Goal: Information Seeking & Learning: Learn about a topic

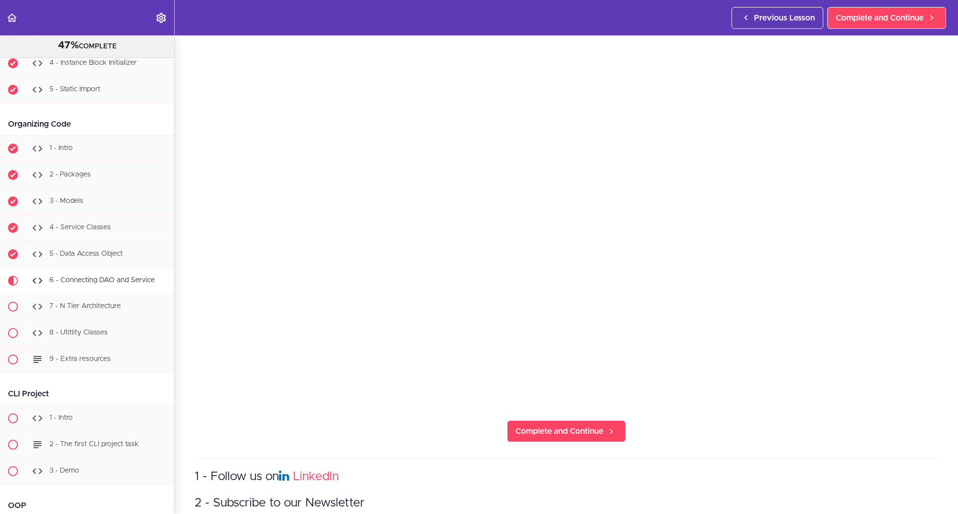
scroll to position [94, 0]
click at [456, 443] on section "Java Master Class 47% COMPLETE Course Intro 1 - Intro 2 - Practice Practice Pra…" at bounding box center [479, 274] width 958 height 479
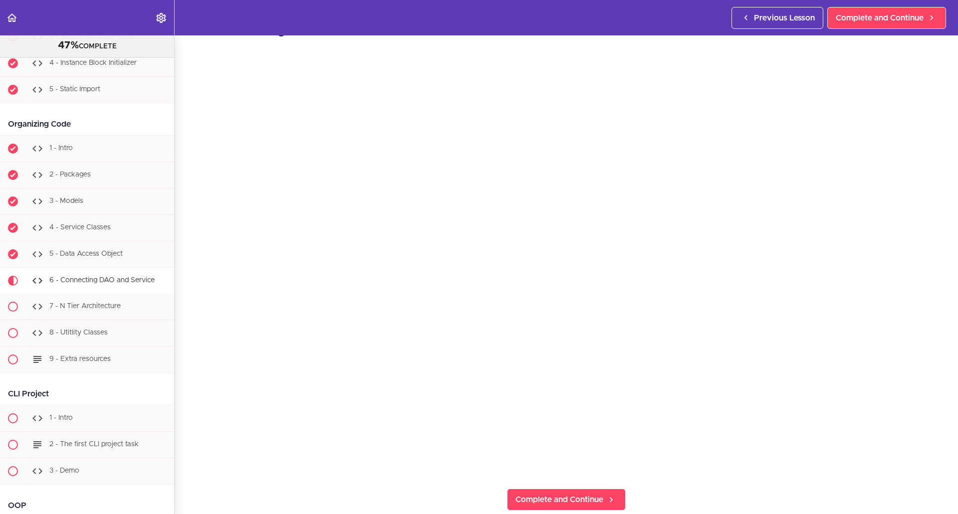
scroll to position [272, 0]
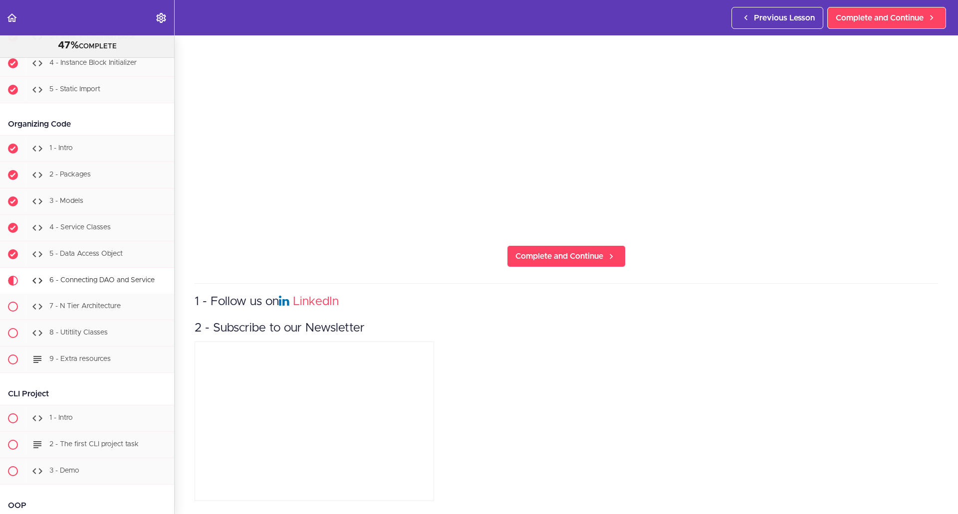
click at [457, 252] on section "Java Master Class 47% COMPLETE Course Intro 1 - Intro 2 - Practice Practice Pra…" at bounding box center [479, 274] width 958 height 479
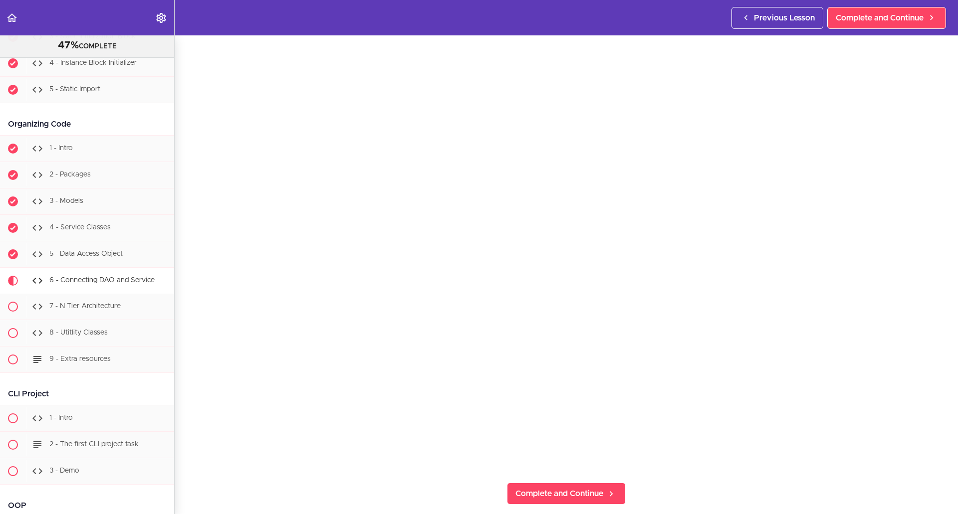
scroll to position [0, 0]
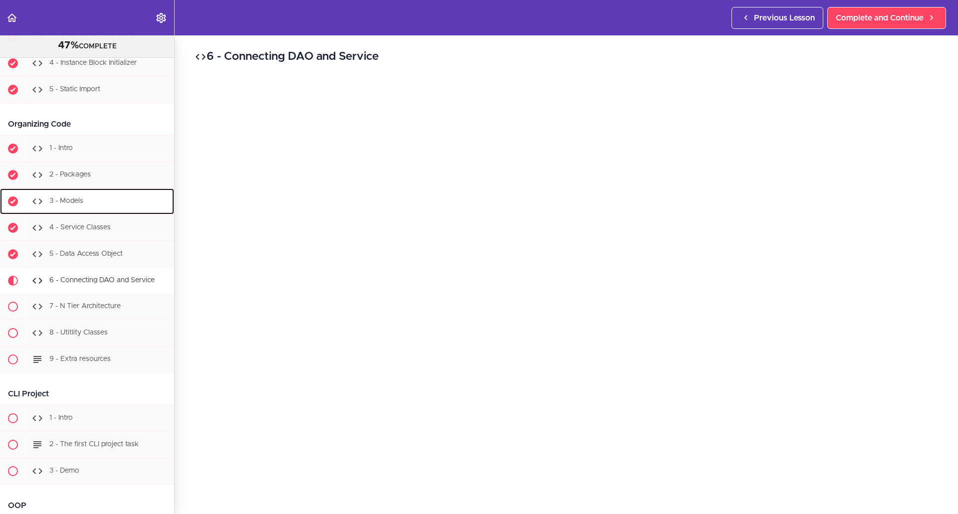
click at [56, 213] on div "3 - Models" at bounding box center [100, 202] width 148 height 22
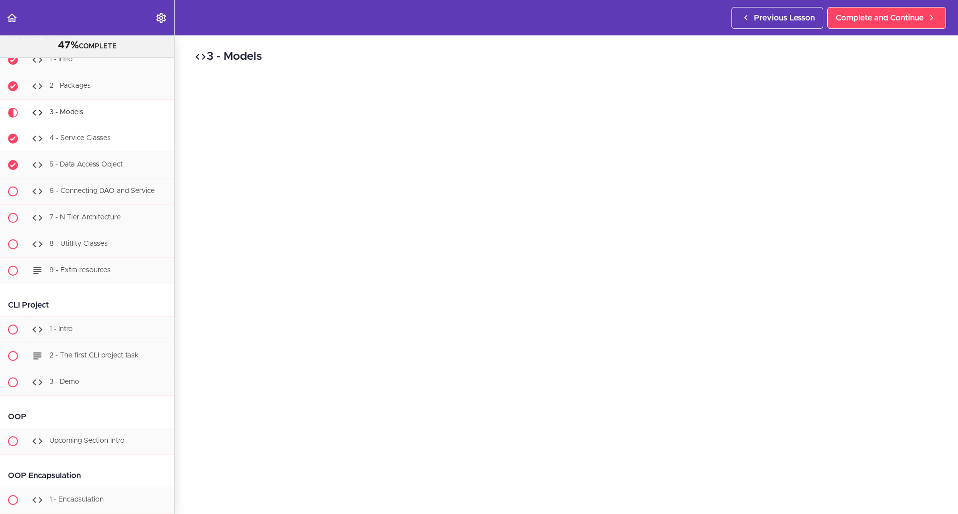
scroll to position [5347, 0]
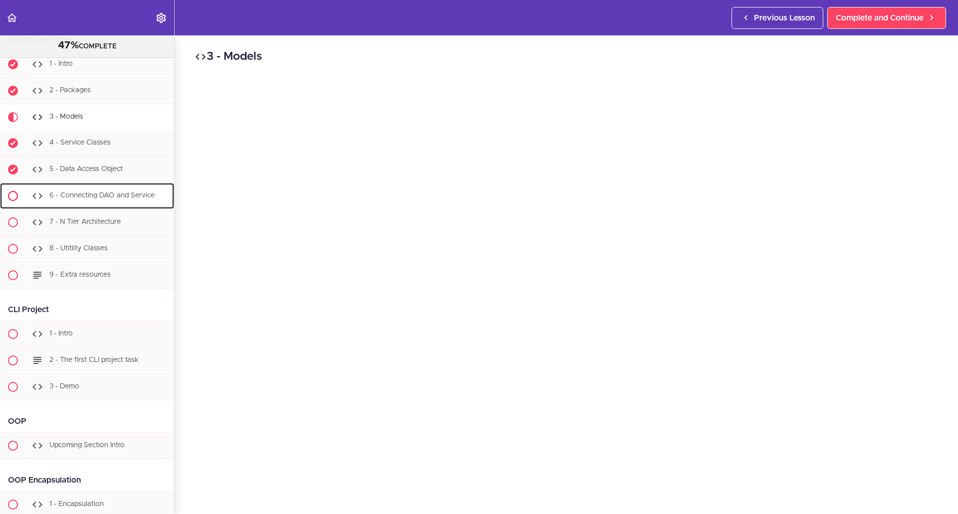
click at [81, 199] on span "6 - Connecting DAO and Service" at bounding box center [101, 195] width 105 height 7
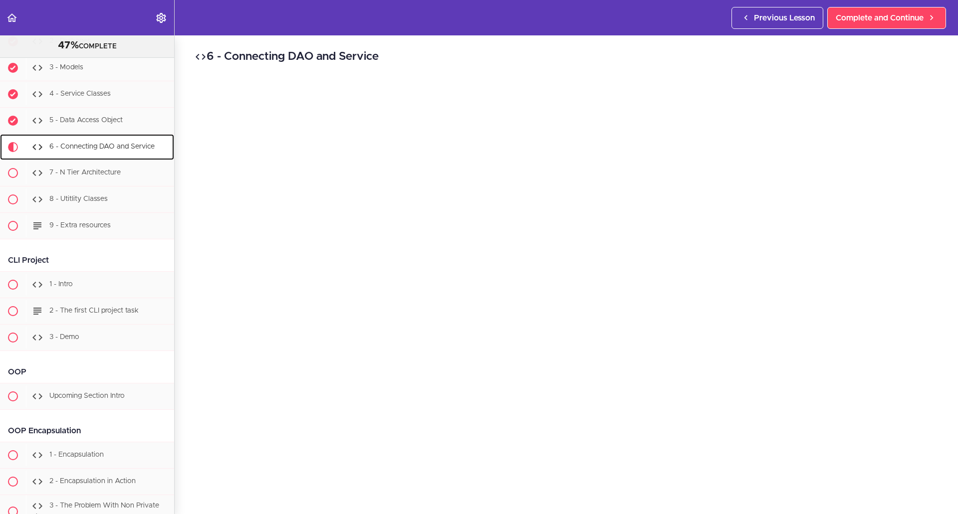
scroll to position [5499, 0]
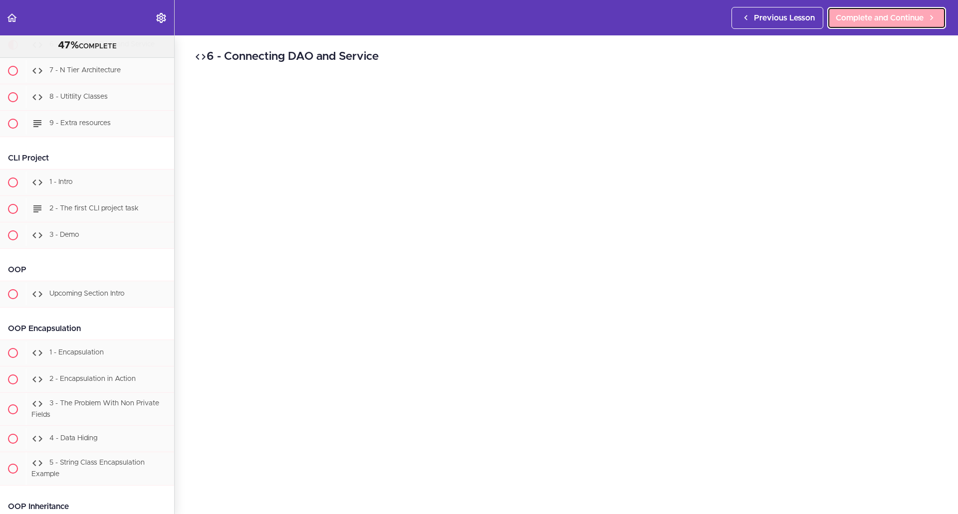
click at [905, 15] on span "Complete and Continue" at bounding box center [880, 18] width 88 height 12
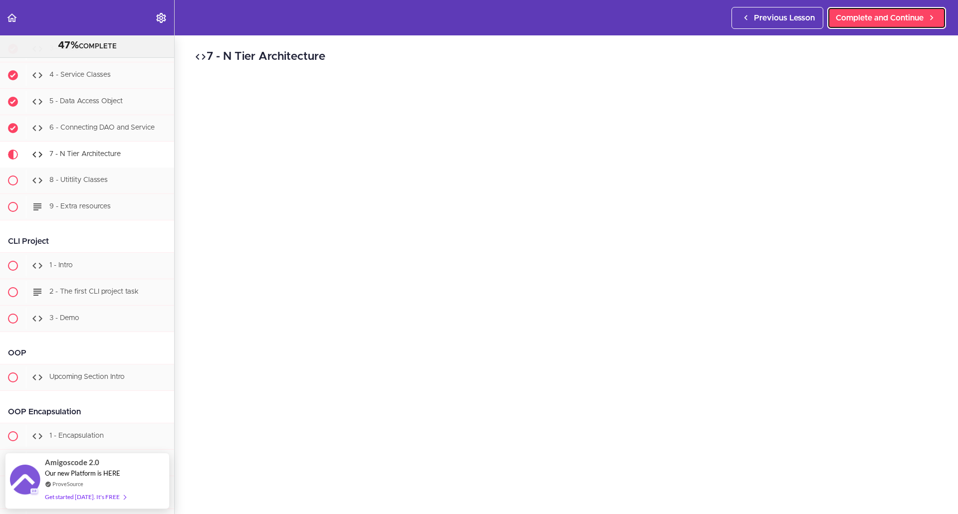
scroll to position [5410, 0]
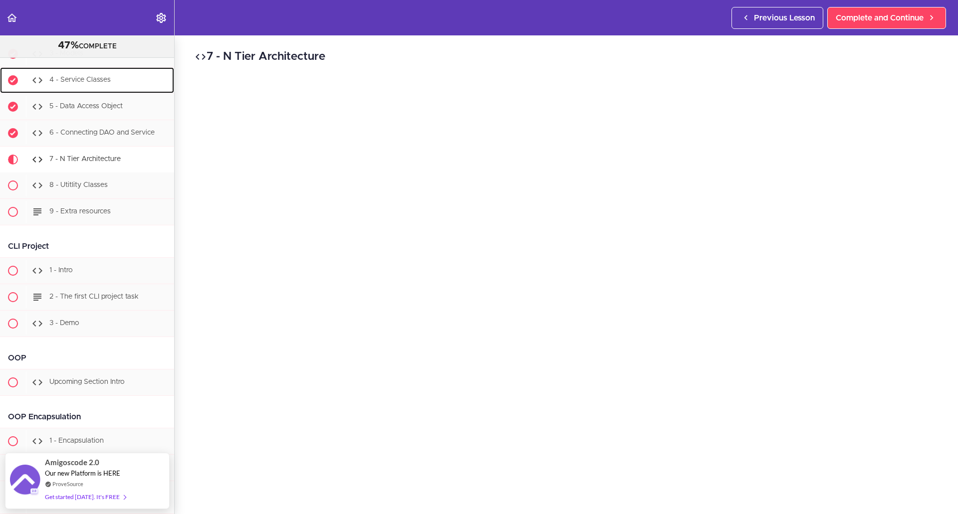
click at [86, 83] on span "4 - Service Classes" at bounding box center [79, 79] width 61 height 7
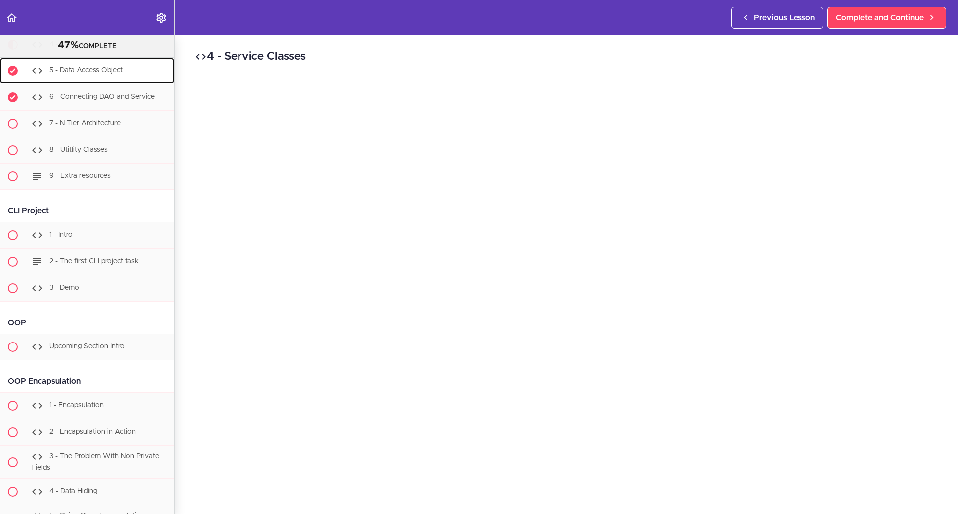
click at [122, 74] on span "5 - Data Access Object" at bounding box center [85, 70] width 73 height 7
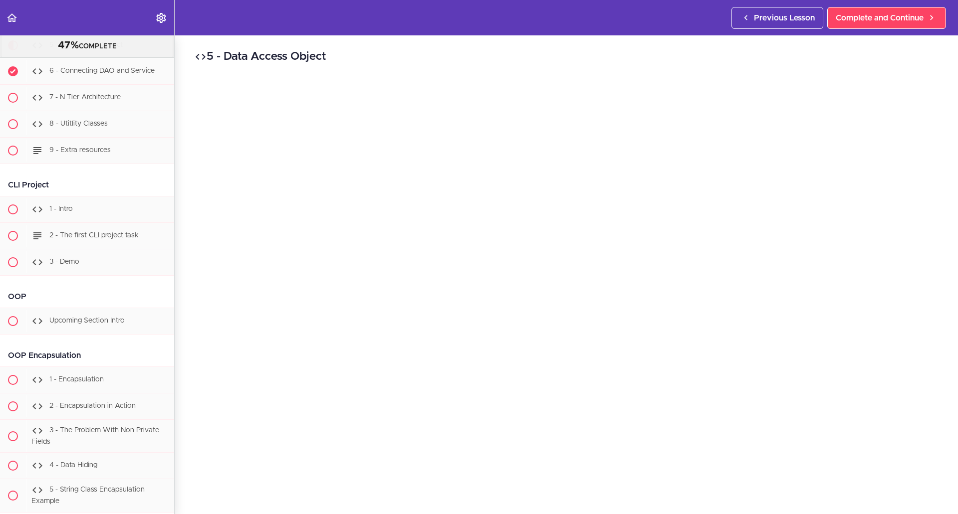
scroll to position [5472, 0]
drag, startPoint x: 189, startPoint y: 368, endPoint x: 151, endPoint y: 387, distance: 42.6
click at [151, 387] on section "Java Master Class 47% COMPLETE Course Intro 1 - Intro 2 - Practice Practice Pra…" at bounding box center [479, 274] width 958 height 479
click at [109, 100] on span "7 - N Tier Architecture" at bounding box center [84, 96] width 71 height 7
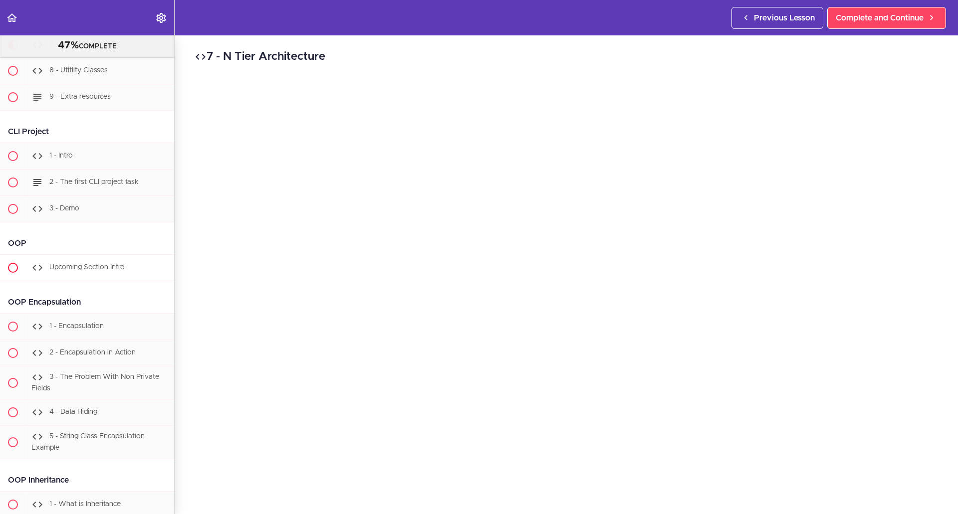
scroll to position [5525, 0]
click at [99, 255] on div "OOP" at bounding box center [87, 244] width 174 height 22
